Goal: Complete application form

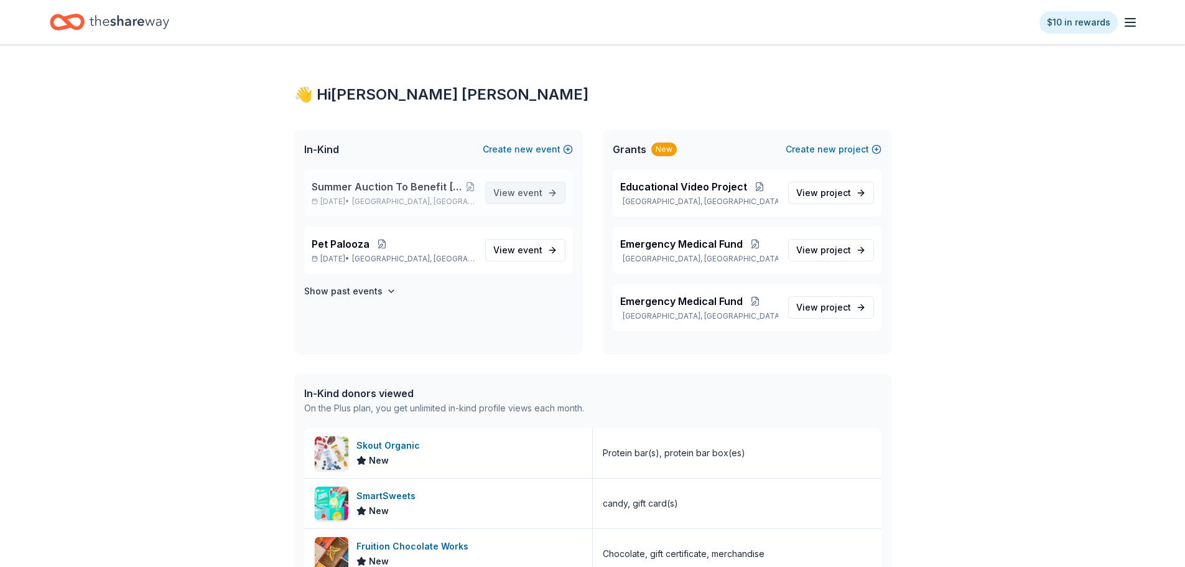
click at [524, 189] on span "event" at bounding box center [530, 192] width 25 height 11
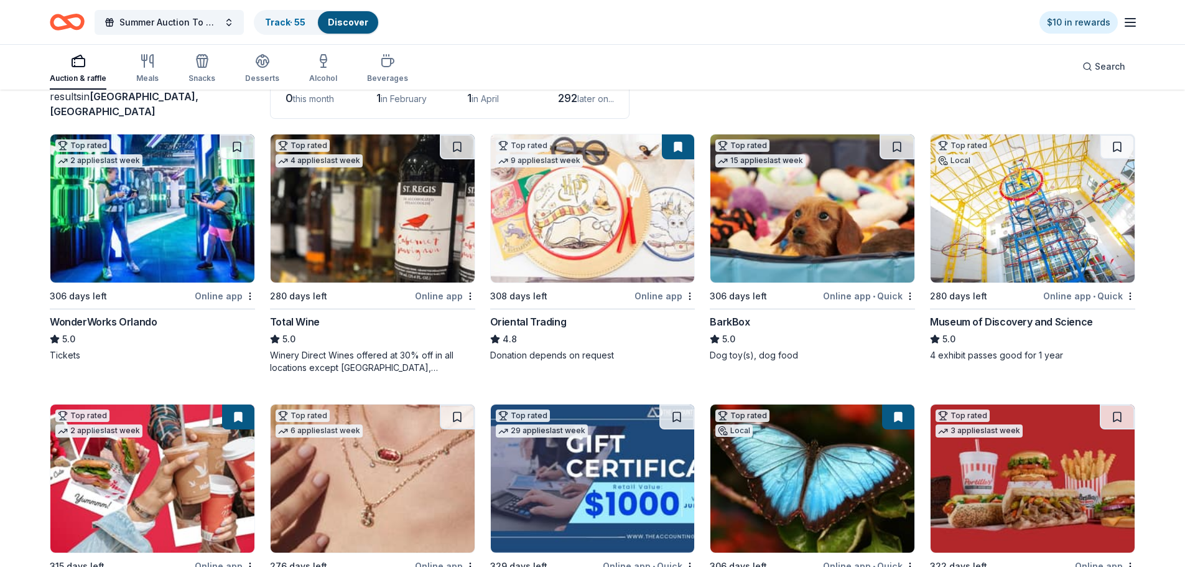
scroll to position [124, 0]
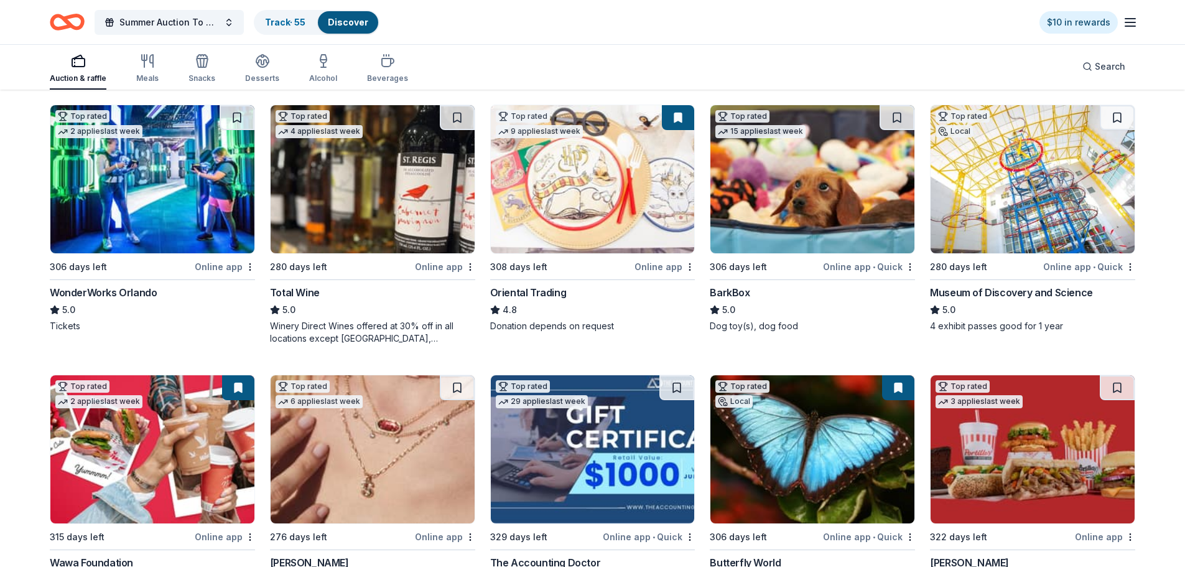
click at [320, 236] on img at bounding box center [373, 179] width 204 height 148
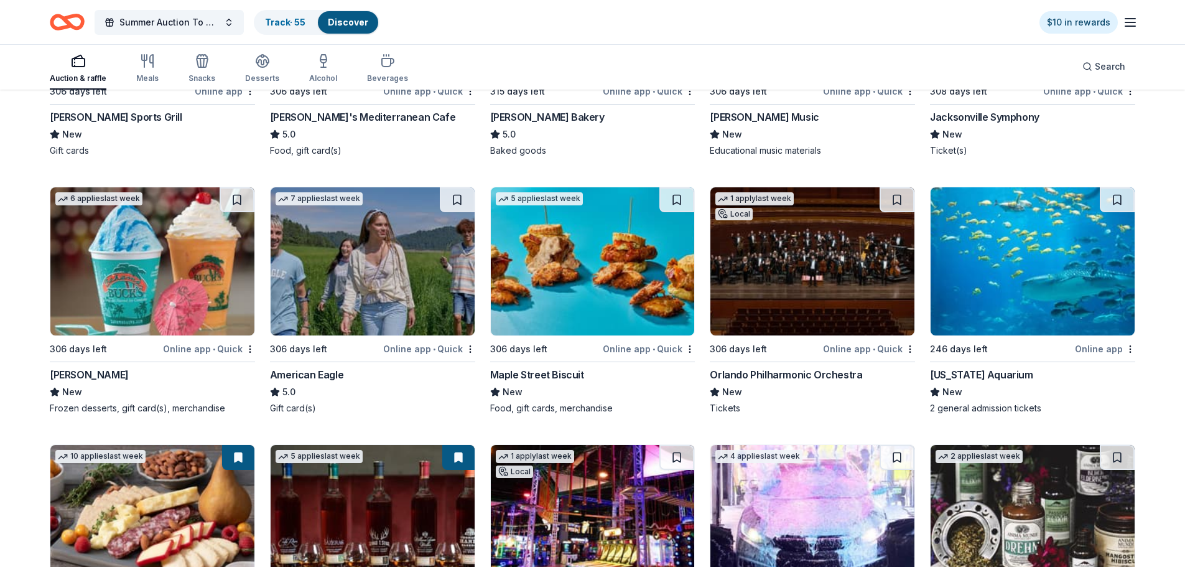
scroll to position [2502, 0]
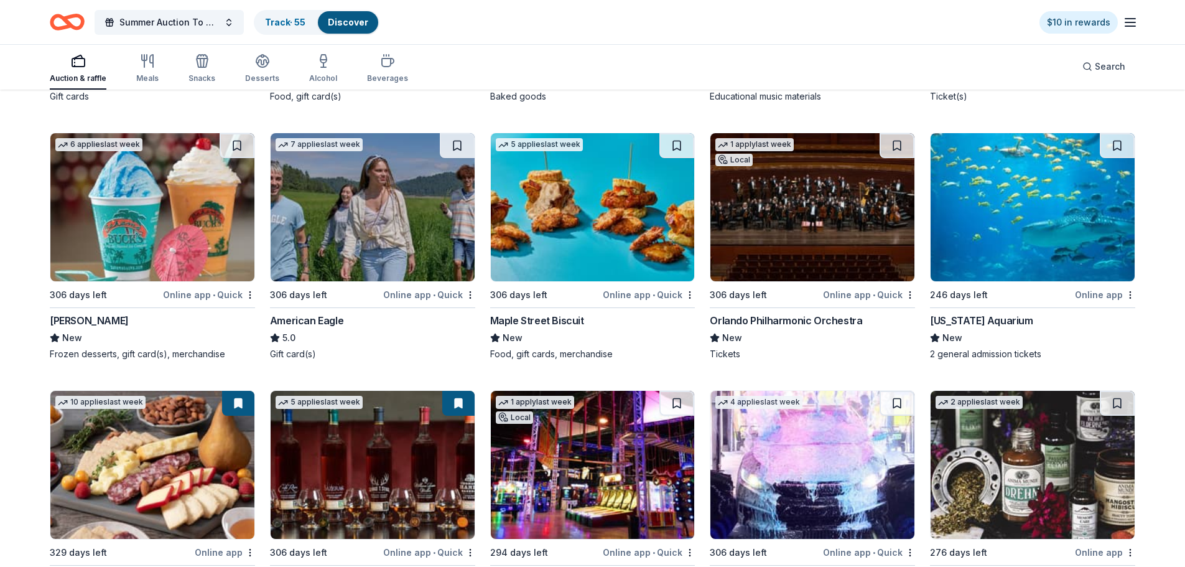
click at [981, 320] on div "Georgia Aquarium" at bounding box center [981, 320] width 103 height 15
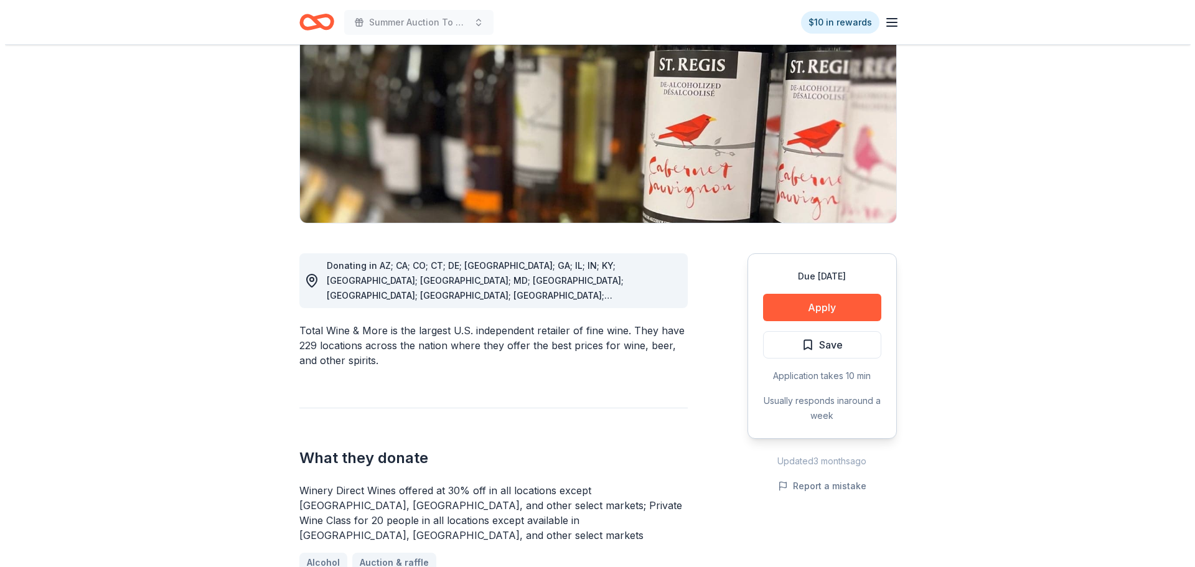
scroll to position [187, 0]
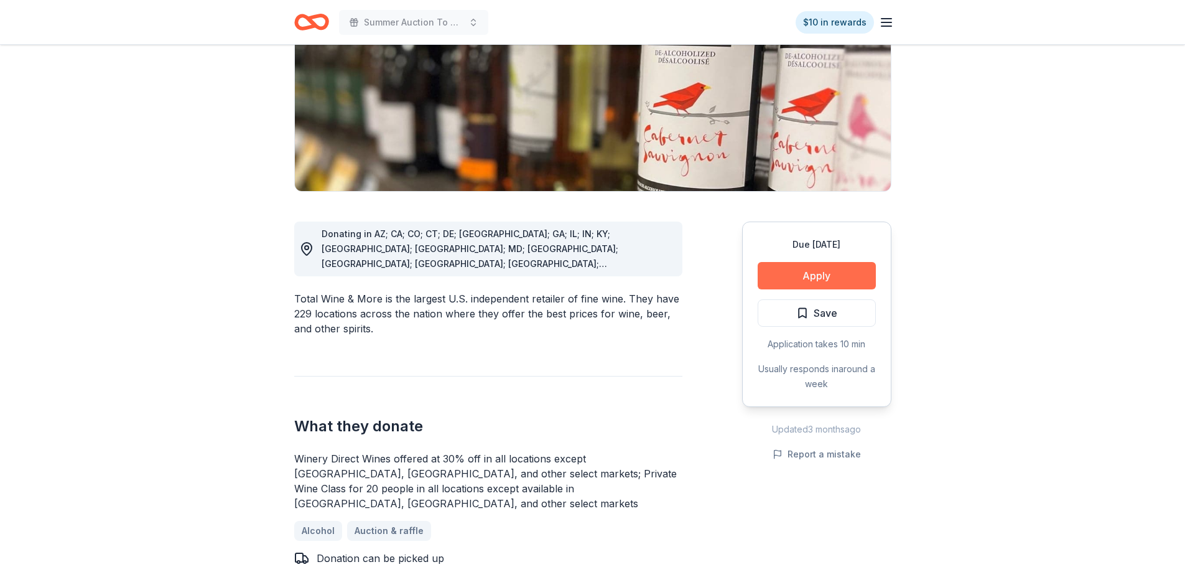
drag, startPoint x: 816, startPoint y: 277, endPoint x: 823, endPoint y: 276, distance: 7.6
click at [823, 276] on button "Apply" at bounding box center [817, 275] width 118 height 27
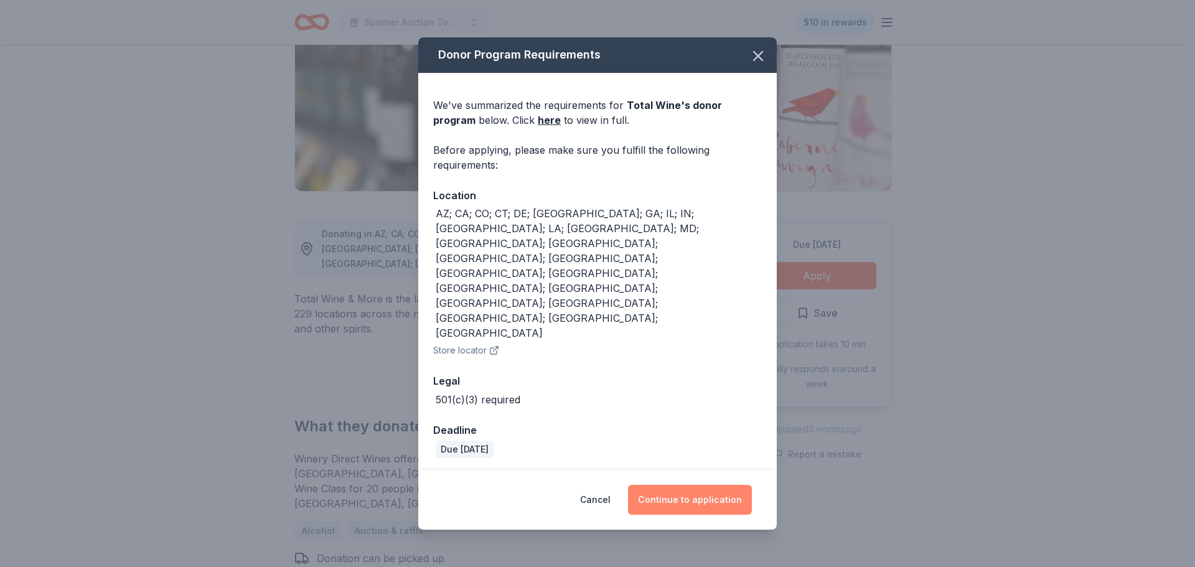
click at [700, 485] on button "Continue to application" at bounding box center [690, 500] width 124 height 30
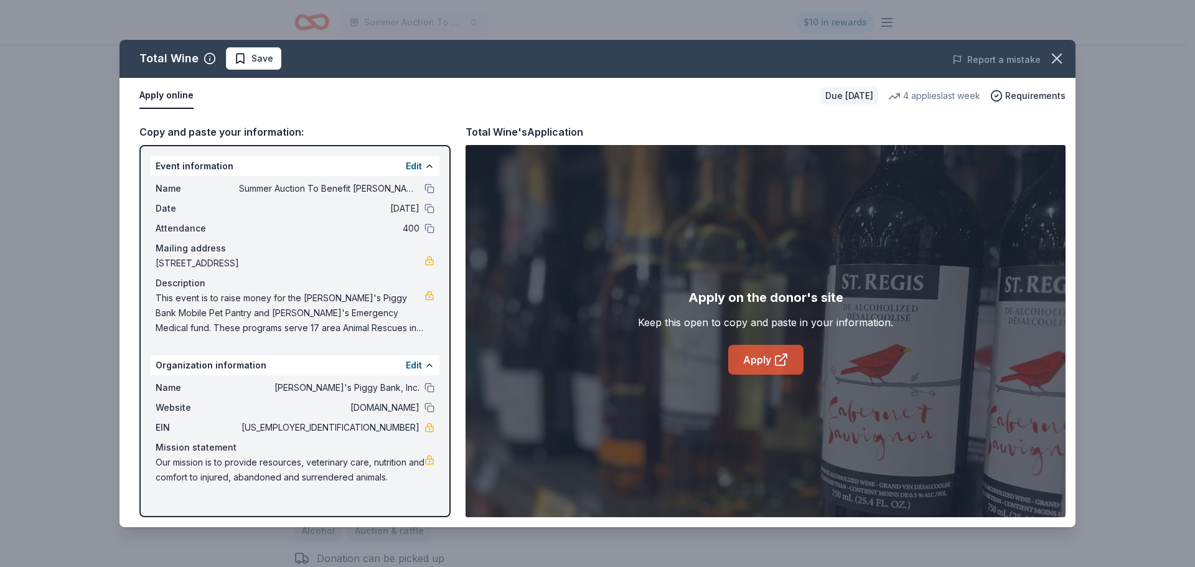
click at [752, 361] on link "Apply" at bounding box center [765, 360] width 75 height 30
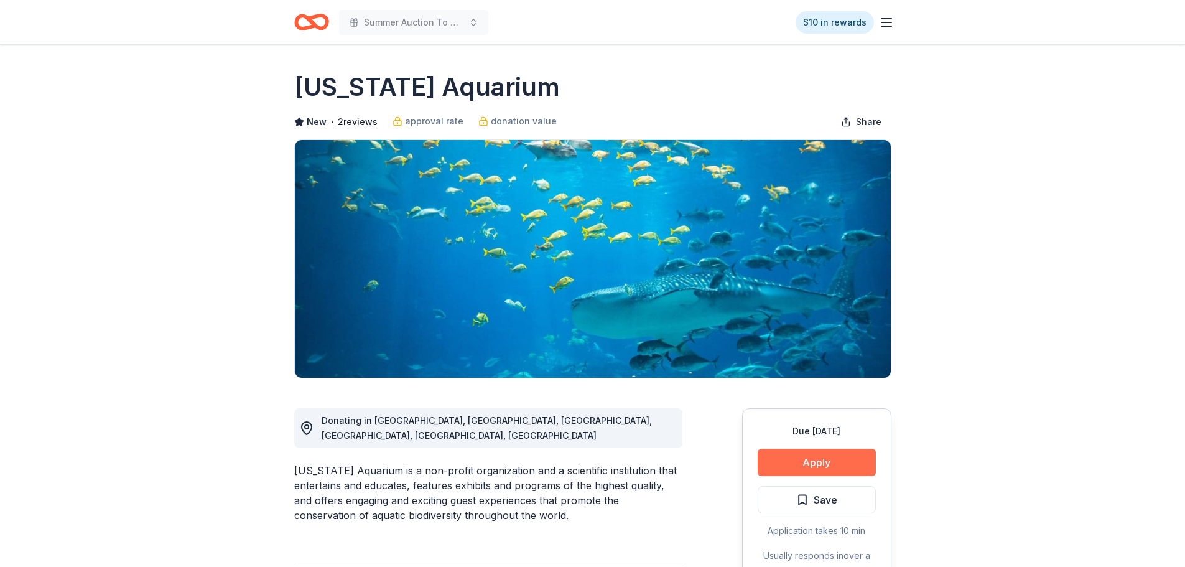
click at [837, 469] on button "Apply" at bounding box center [817, 462] width 118 height 27
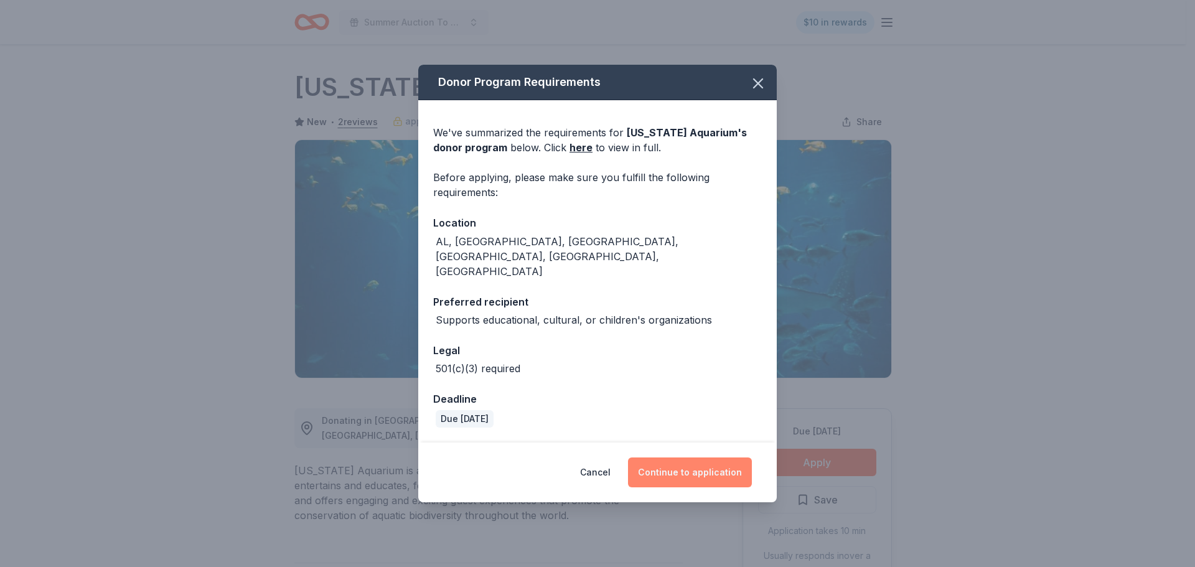
click at [698, 459] on button "Continue to application" at bounding box center [690, 472] width 124 height 30
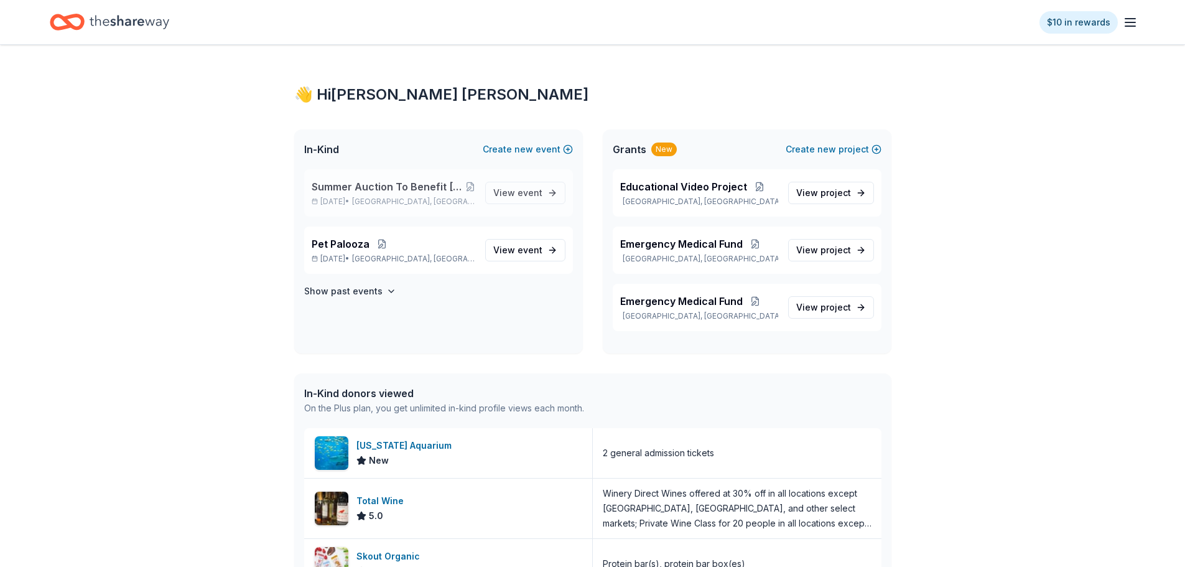
click at [399, 184] on span "Summer Auction To Benefit [PERSON_NAME]'s Piggy Bank, Inc. and Vets Helping Vets" at bounding box center [389, 186] width 154 height 15
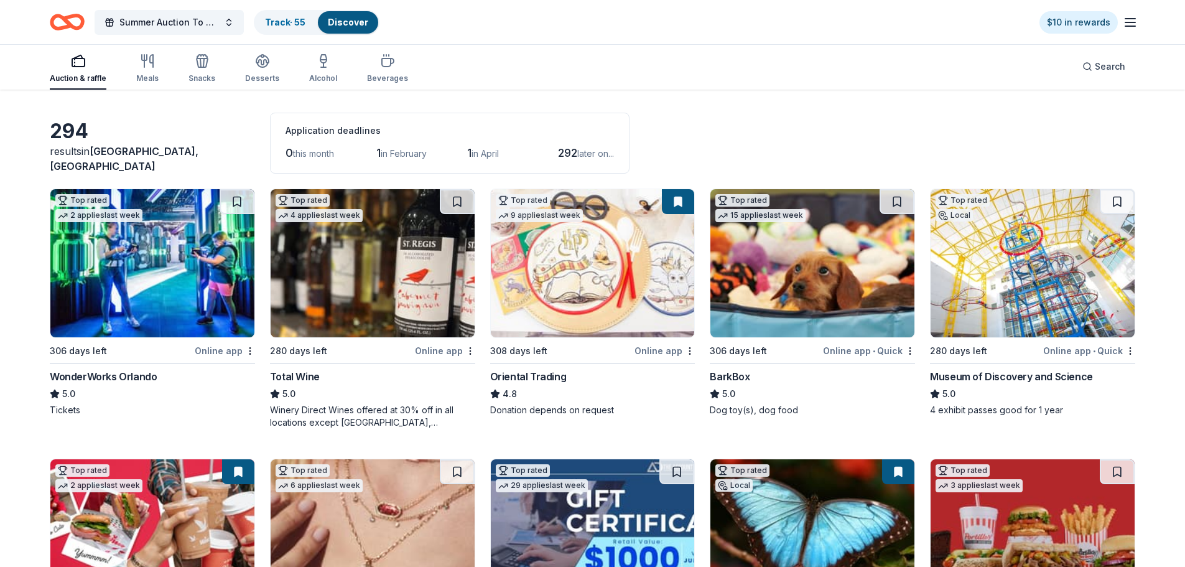
scroll to position [62, 0]
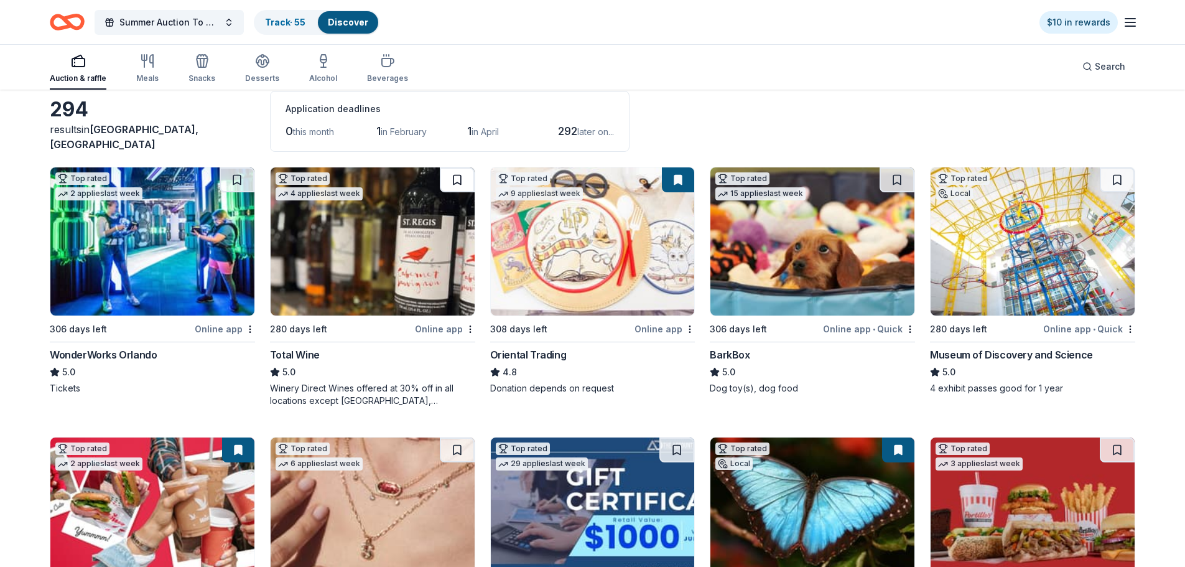
click at [459, 177] on button at bounding box center [457, 179] width 35 height 25
click at [668, 177] on button at bounding box center [678, 179] width 32 height 25
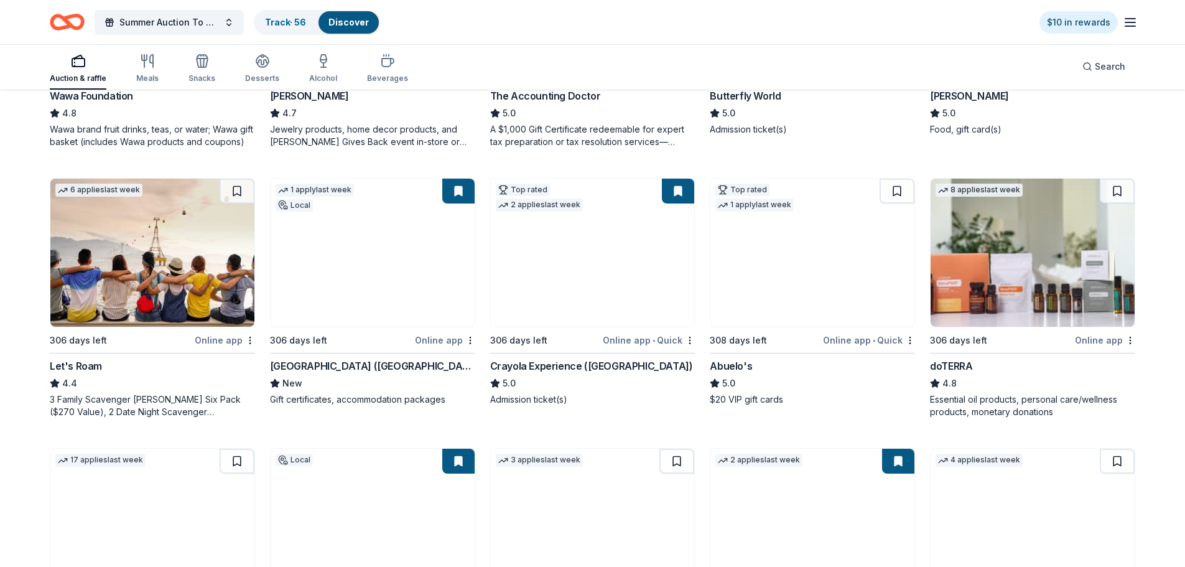
scroll to position [622, 0]
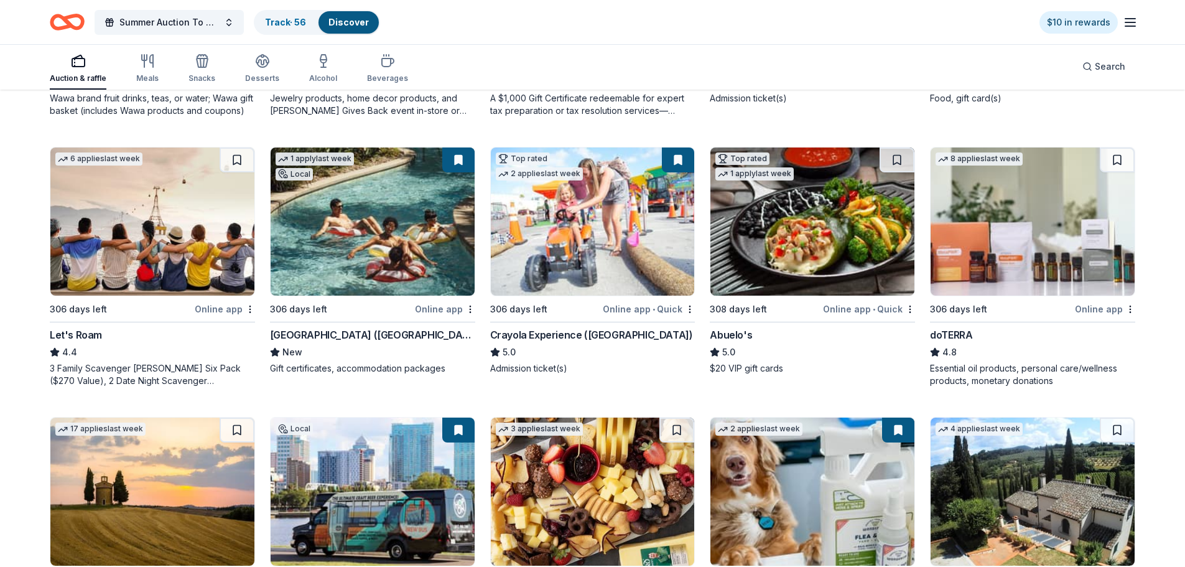
click at [451, 434] on button at bounding box center [458, 429] width 32 height 25
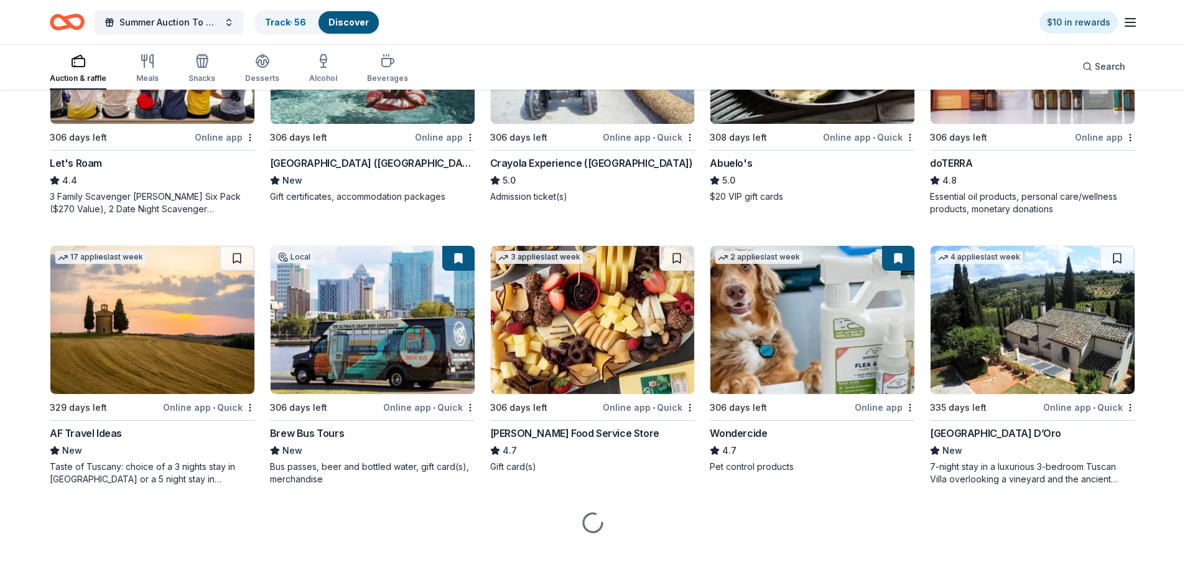
scroll to position [812, 0]
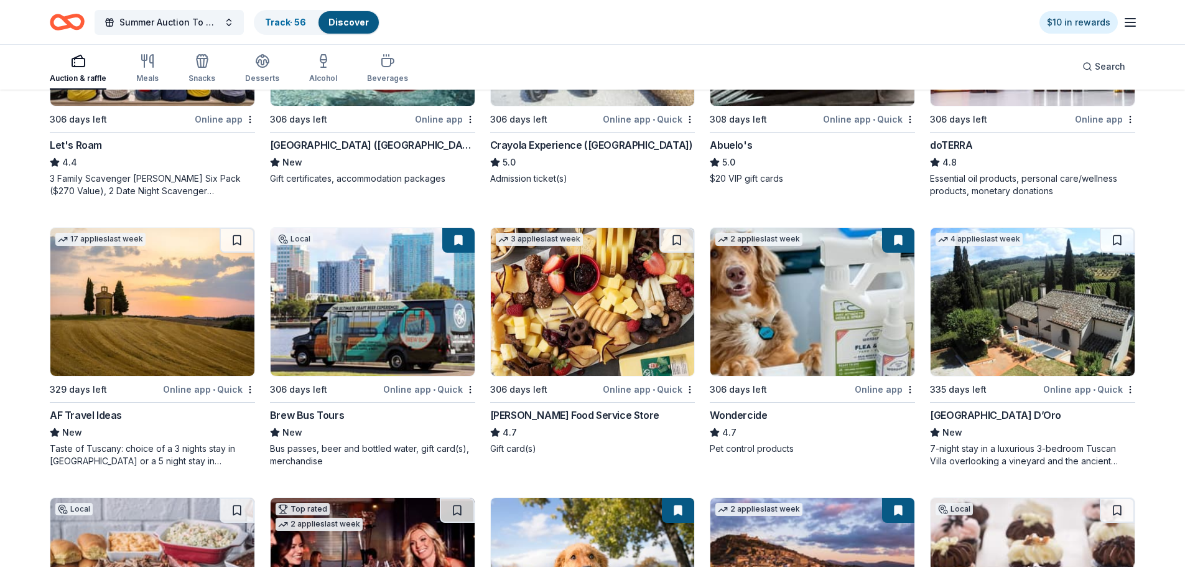
click at [893, 236] on button at bounding box center [898, 240] width 32 height 25
click at [903, 240] on button at bounding box center [898, 240] width 32 height 25
click at [900, 237] on button at bounding box center [898, 240] width 32 height 25
click at [896, 241] on button at bounding box center [898, 240] width 32 height 25
click at [462, 243] on button at bounding box center [458, 240] width 32 height 25
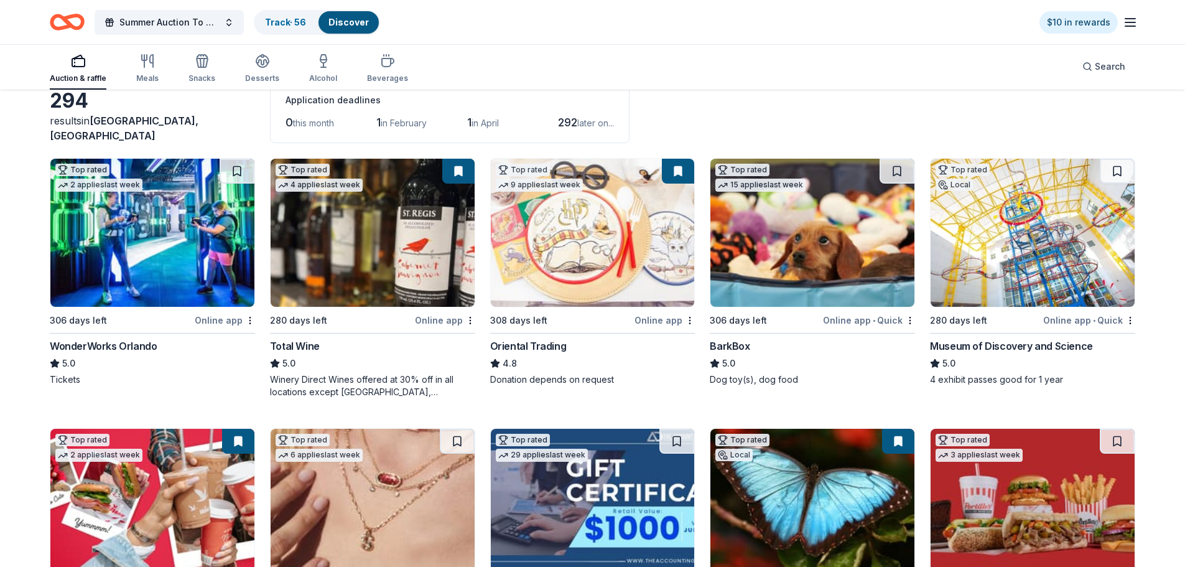
scroll to position [0, 0]
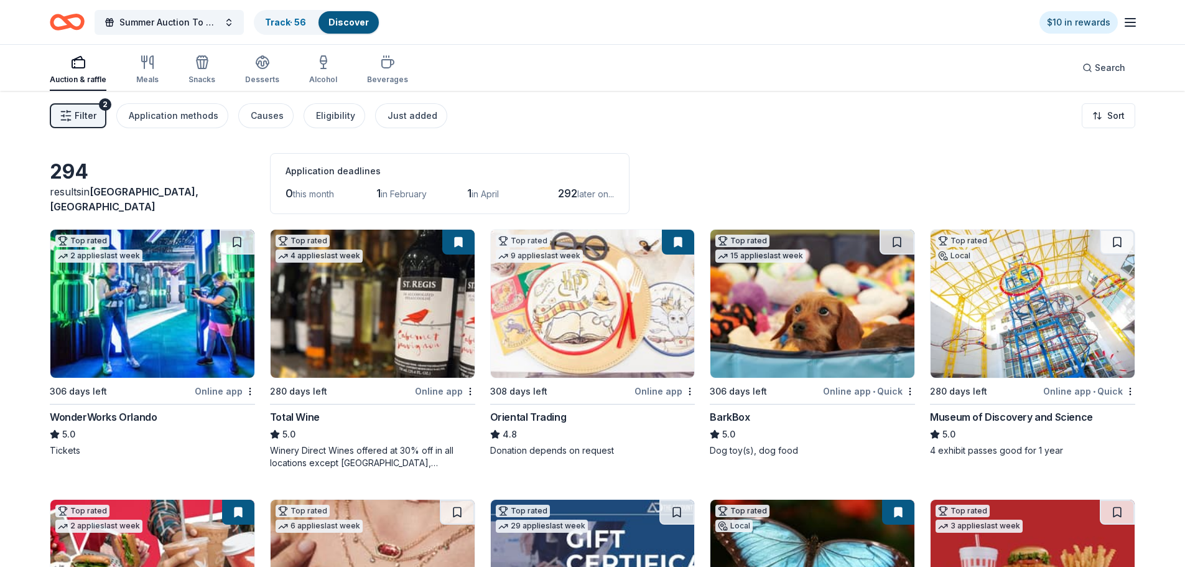
click at [467, 241] on button at bounding box center [458, 242] width 32 height 25
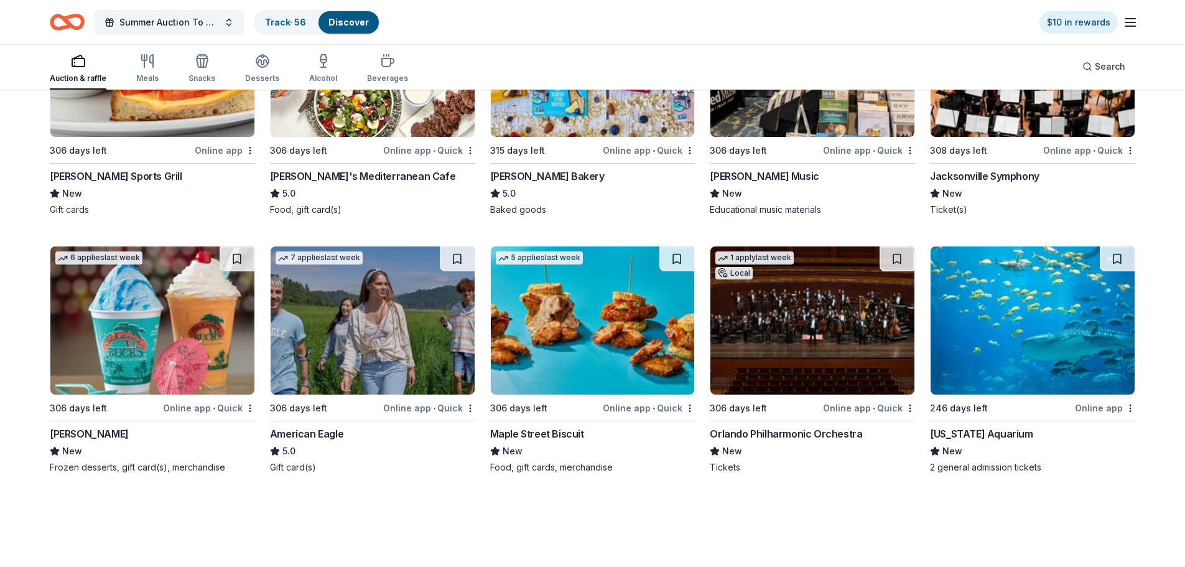
scroll to position [2395, 0]
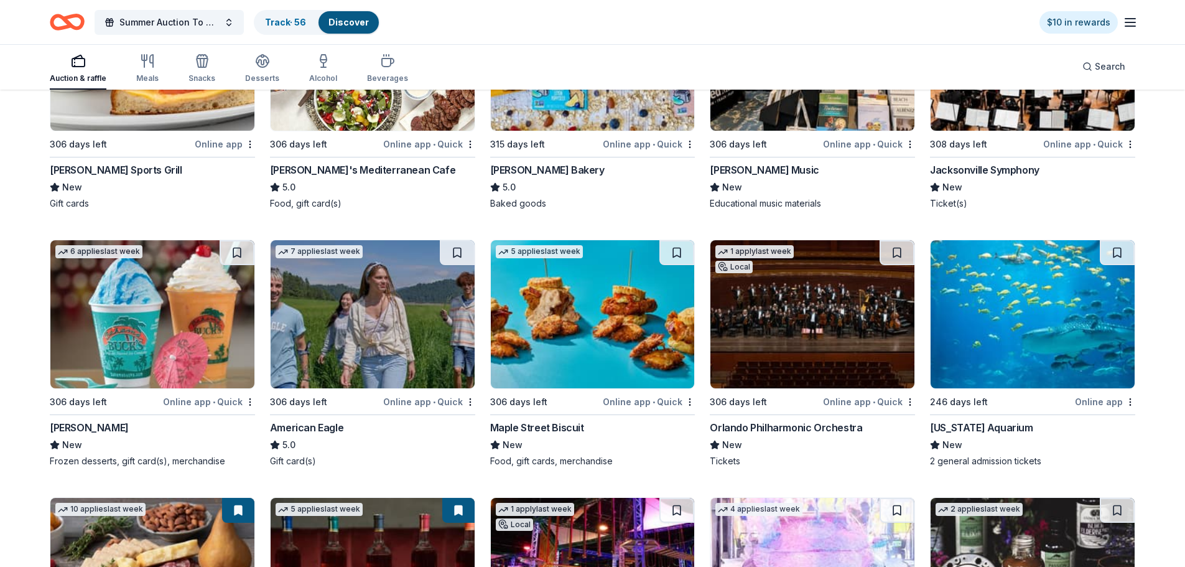
drag, startPoint x: 1111, startPoint y: 253, endPoint x: 1105, endPoint y: 255, distance: 6.7
click at [1112, 253] on button at bounding box center [1117, 252] width 35 height 25
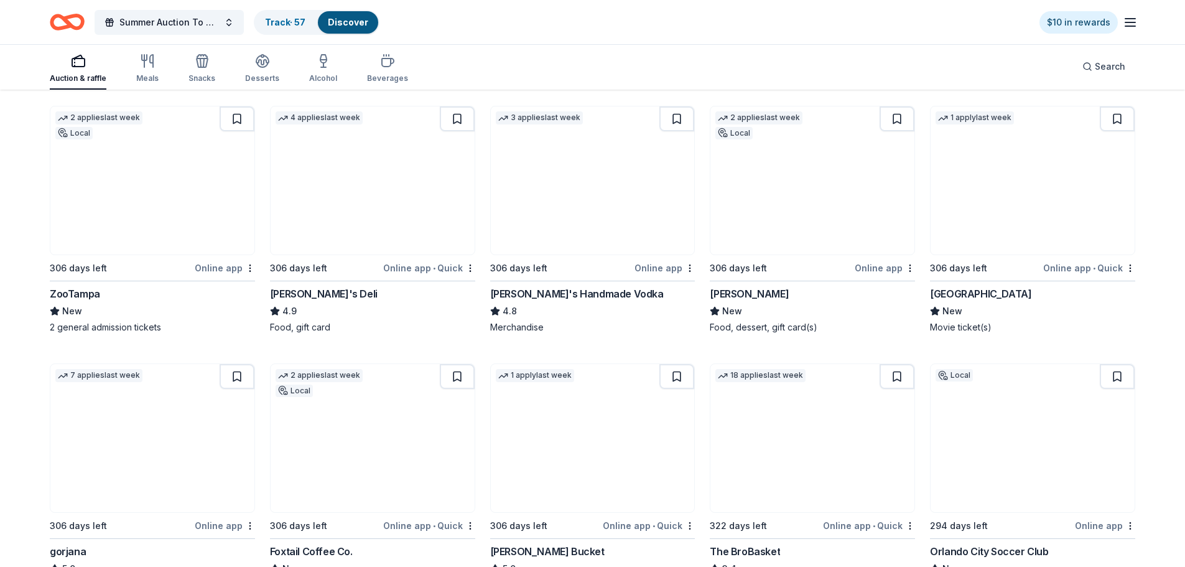
scroll to position [3390, 0]
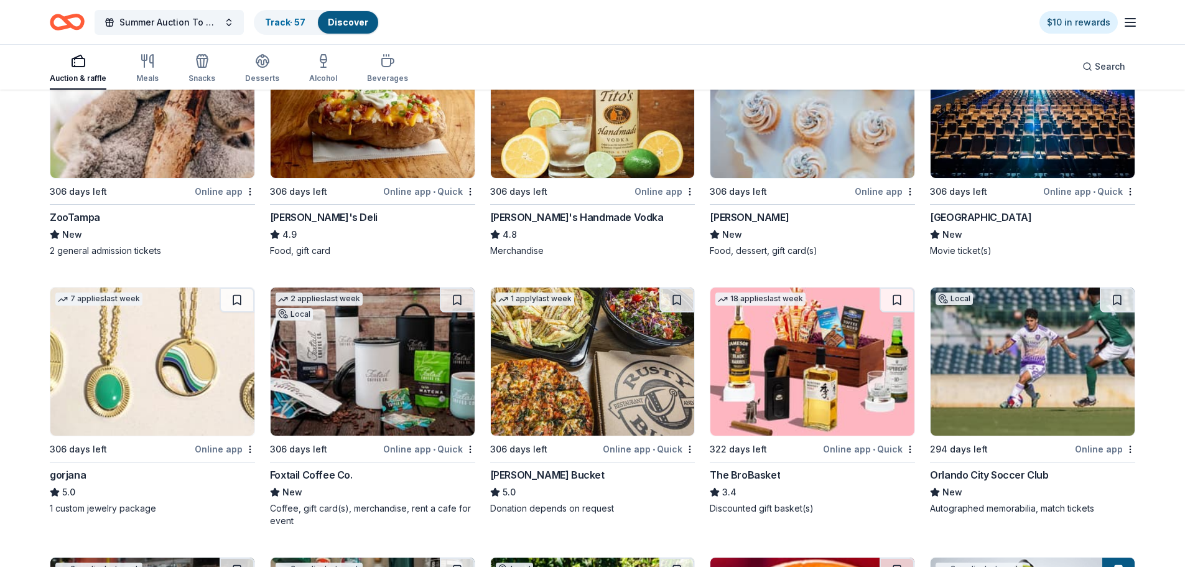
click at [541, 217] on div "[PERSON_NAME]'s Handmade Vodka" at bounding box center [577, 217] width 174 height 15
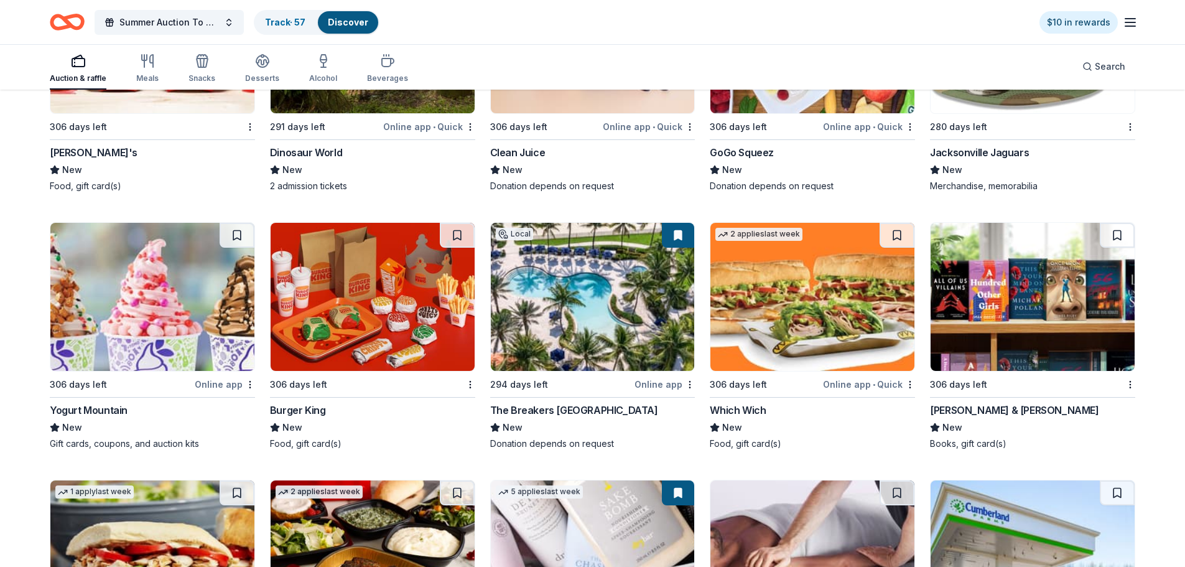
scroll to position [11670, 0]
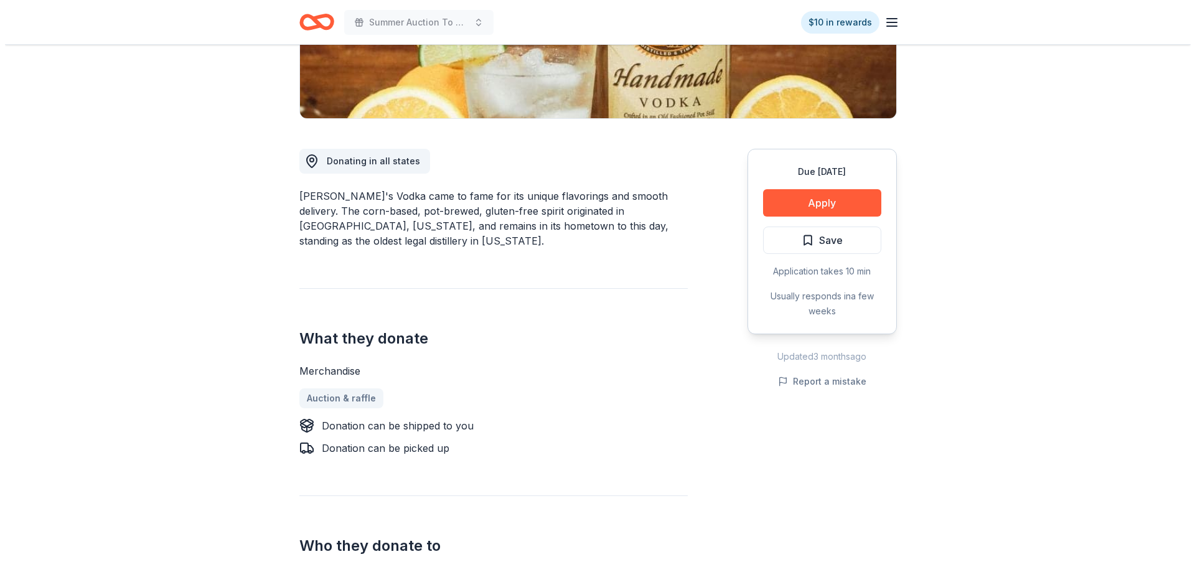
scroll to position [311, 0]
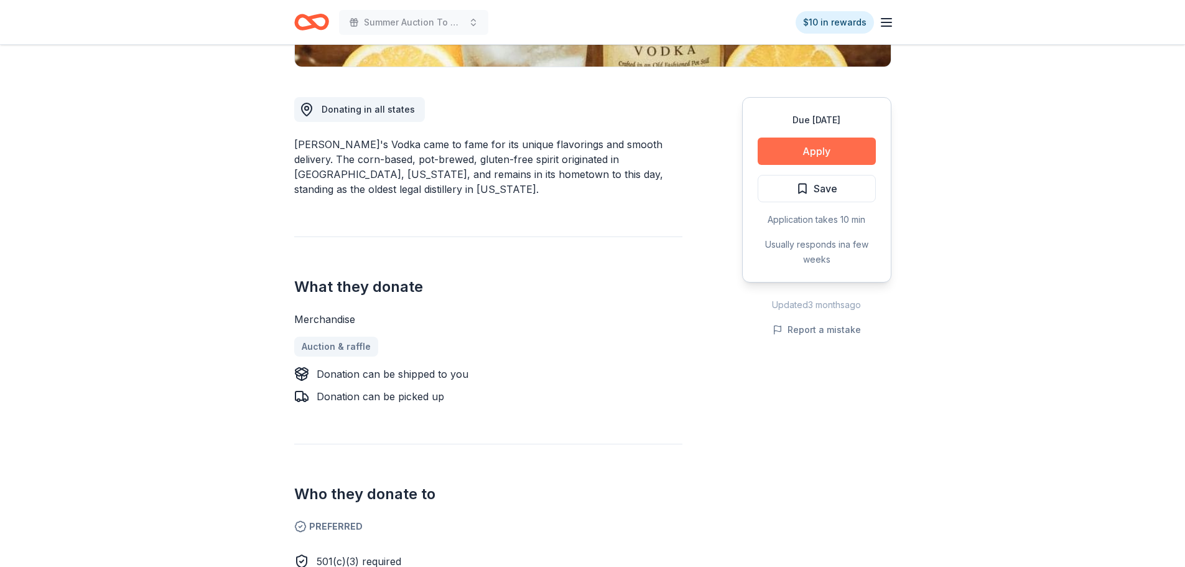
click at [804, 152] on button "Apply" at bounding box center [817, 151] width 118 height 27
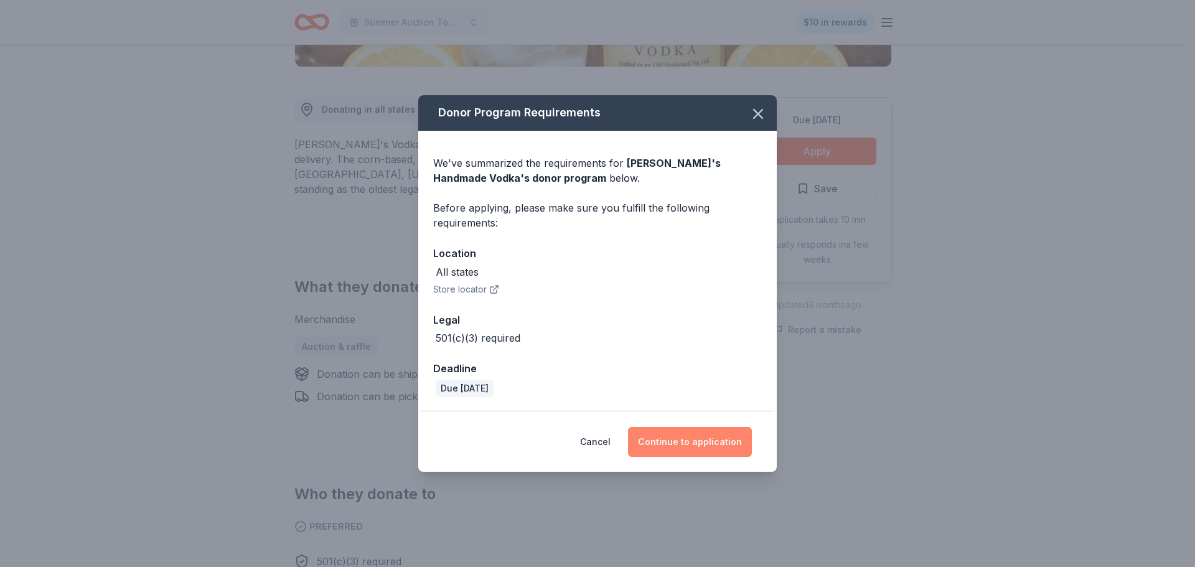
drag, startPoint x: 691, startPoint y: 445, endPoint x: 696, endPoint y: 439, distance: 8.0
click at [694, 442] on button "Continue to application" at bounding box center [690, 442] width 124 height 30
